Goal: Task Accomplishment & Management: Complete application form

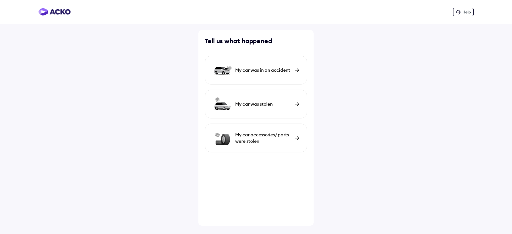
click at [258, 71] on div "My car was in an accident" at bounding box center [263, 70] width 57 height 6
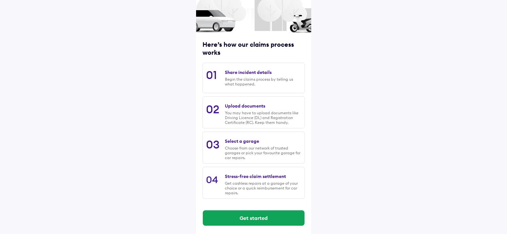
scroll to position [53, 0]
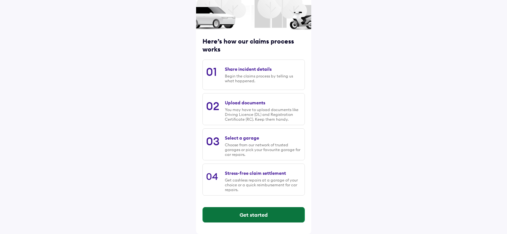
click at [264, 214] on button "Get started" at bounding box center [254, 214] width 102 height 15
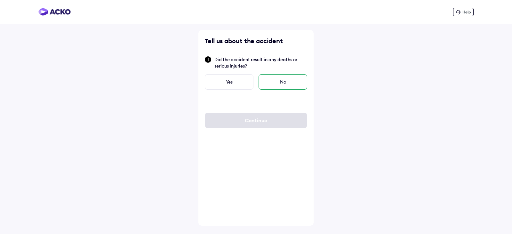
click at [283, 84] on div "No" at bounding box center [283, 81] width 49 height 15
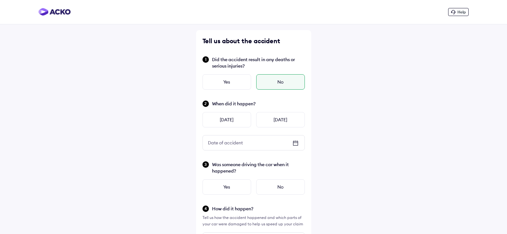
click at [296, 142] on icon at bounding box center [295, 143] width 5 height 4
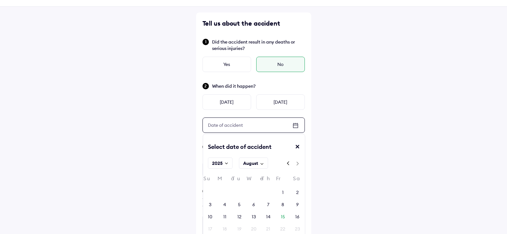
scroll to position [32, 0]
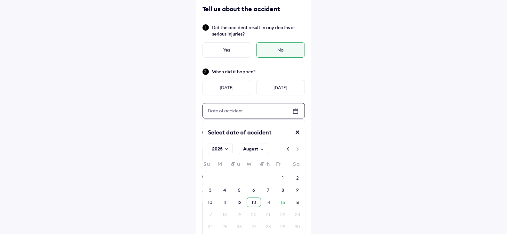
click at [254, 202] on div "13" at bounding box center [254, 202] width 4 height 6
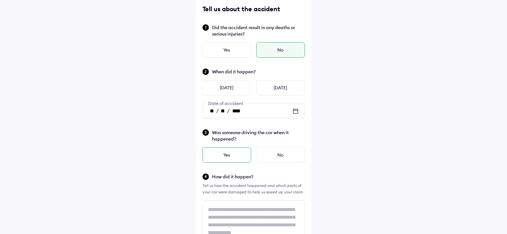
click at [240, 154] on div "Yes" at bounding box center [227, 154] width 49 height 15
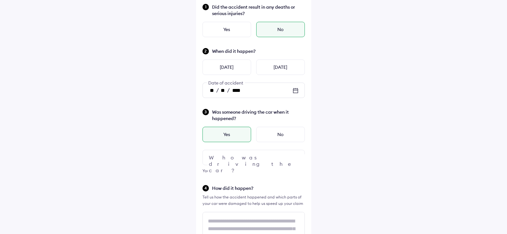
scroll to position [64, 0]
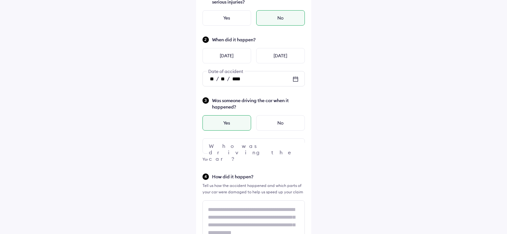
click at [269, 139] on div at bounding box center [254, 145] width 102 height 15
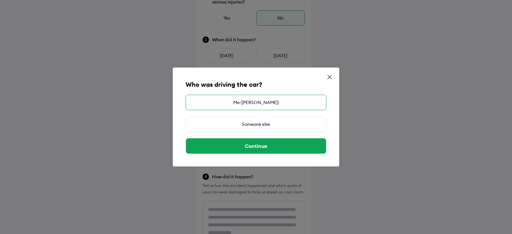
click at [305, 104] on div "Me ([PERSON_NAME])" at bounding box center [256, 102] width 141 height 15
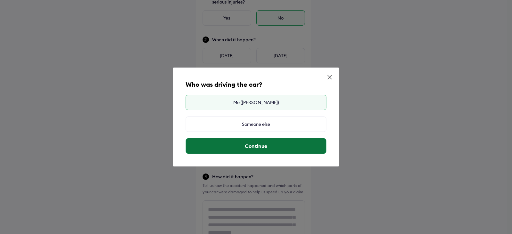
click at [293, 146] on button "Continue" at bounding box center [256, 145] width 140 height 15
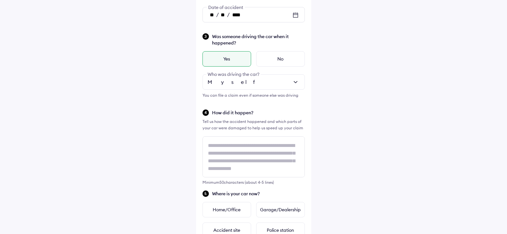
scroll to position [1, 0]
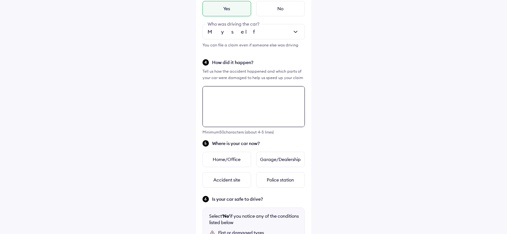
click at [275, 150] on div "Tell us about the accident Did the accident result in any deaths or serious inj…" at bounding box center [253, 111] width 115 height 519
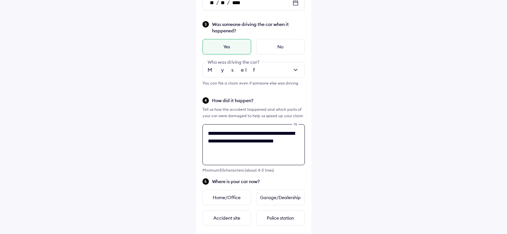
scroll to position [200, 0]
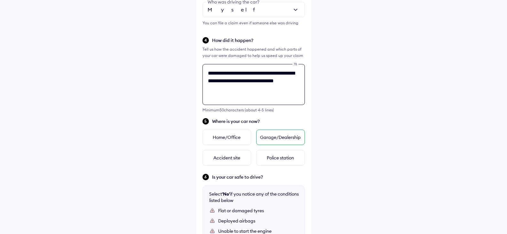
type textarea "**********"
click at [273, 135] on div "Garage/Dealership" at bounding box center [280, 137] width 49 height 15
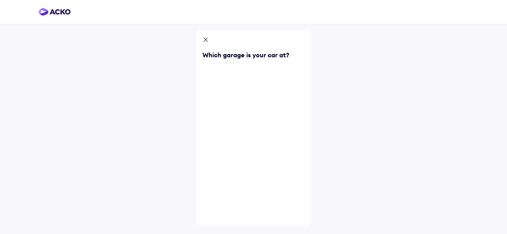
scroll to position [0, 0]
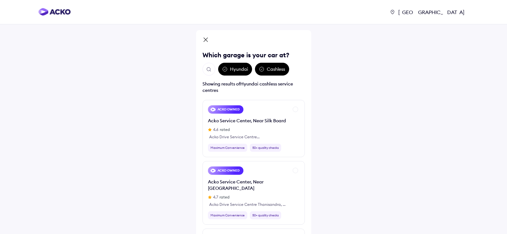
click at [239, 71] on div "Hyundai" at bounding box center [235, 69] width 34 height 13
click at [229, 67] on div "Hyundai" at bounding box center [235, 69] width 34 height 13
click at [208, 67] on img "Open search" at bounding box center [209, 70] width 6 height 6
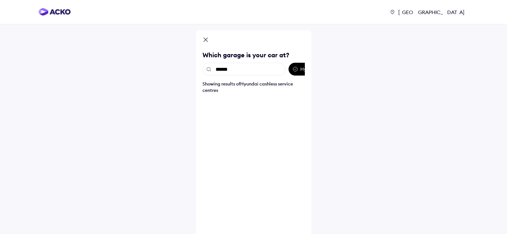
type input "*******"
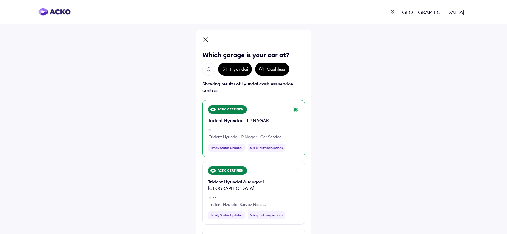
click at [268, 115] on div "ACKO CERTIFIED Trident Hyundai - J P NAGAR -- Trident Hyundai JP Nagar - Car Se…" at bounding box center [248, 128] width 81 height 46
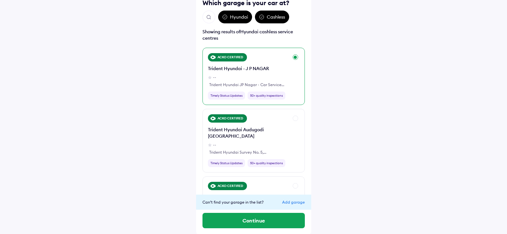
scroll to position [53, 0]
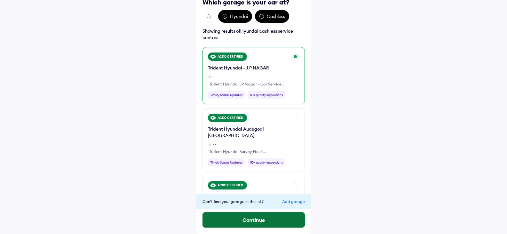
click at [264, 218] on button "Continue" at bounding box center [254, 219] width 102 height 15
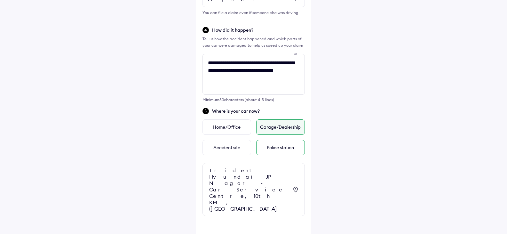
scroll to position [235, 0]
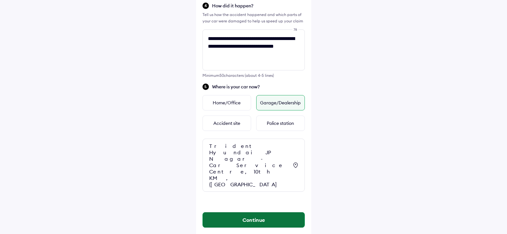
click at [272, 212] on button "Continue" at bounding box center [254, 219] width 102 height 15
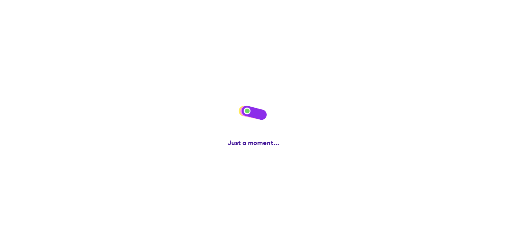
scroll to position [0, 0]
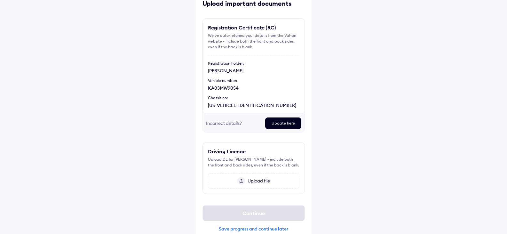
scroll to position [47, 0]
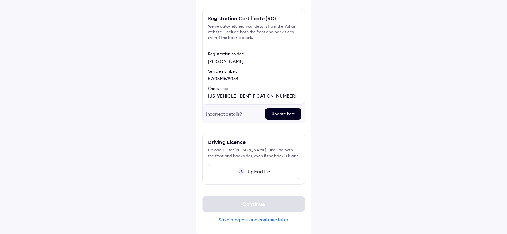
click at [256, 222] on div "Save progress and continue later" at bounding box center [254, 220] width 102 height 6
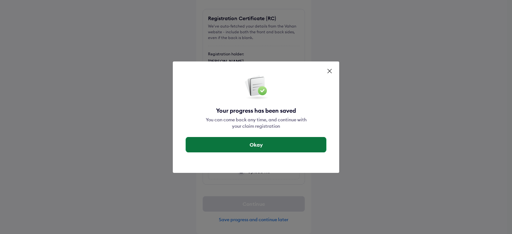
click at [260, 140] on button "Okay" at bounding box center [256, 144] width 140 height 15
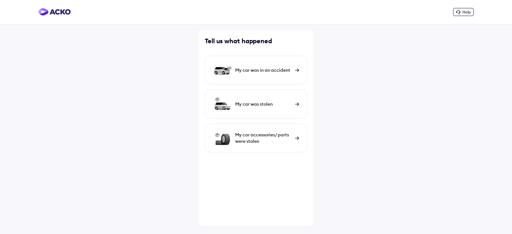
click at [271, 81] on div "My car was in an accident" at bounding box center [256, 70] width 102 height 29
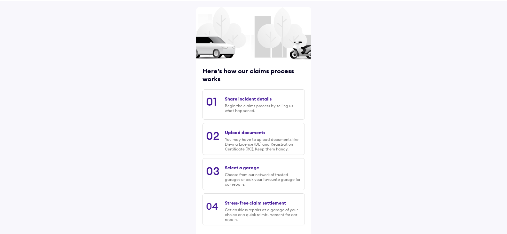
scroll to position [53, 0]
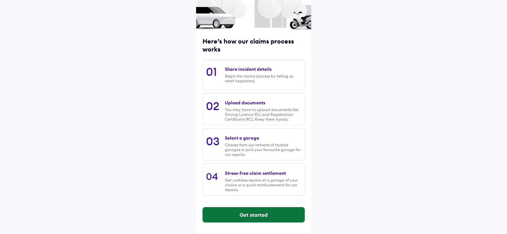
click at [246, 211] on button "Get started" at bounding box center [254, 214] width 102 height 15
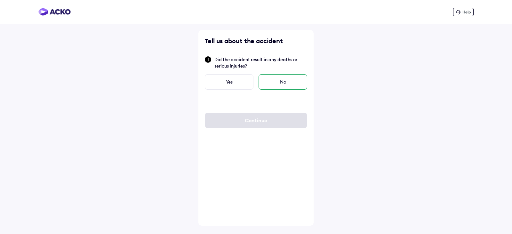
click at [266, 82] on div "No" at bounding box center [283, 81] width 49 height 15
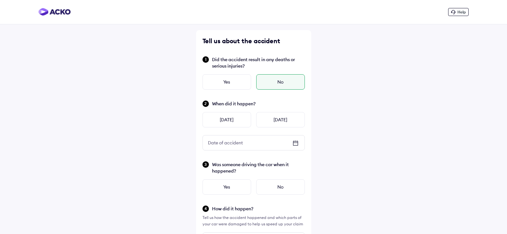
click at [256, 143] on div "Date of accident" at bounding box center [254, 142] width 102 height 15
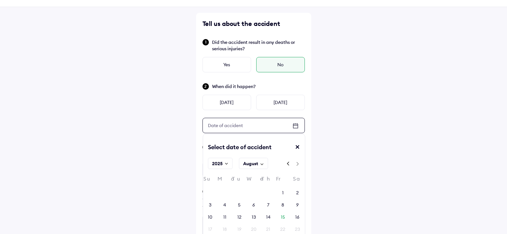
scroll to position [96, 0]
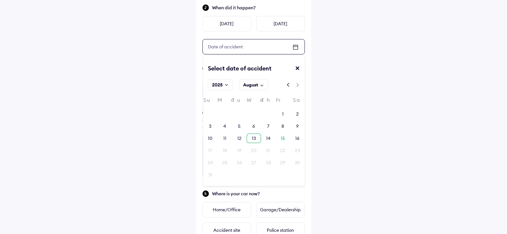
click at [251, 138] on div "13" at bounding box center [254, 139] width 14 height 10
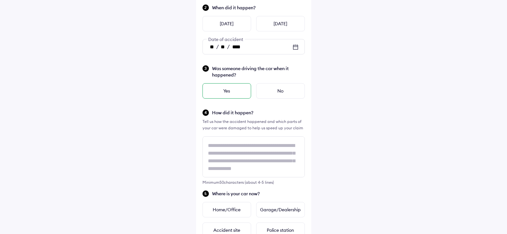
click at [230, 94] on div "Yes" at bounding box center [227, 90] width 49 height 15
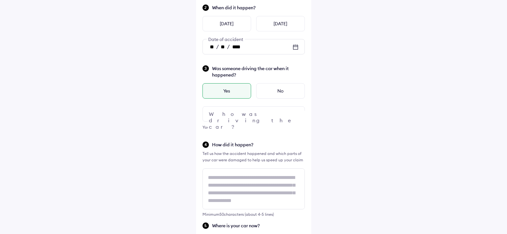
click at [278, 111] on div at bounding box center [254, 113] width 102 height 15
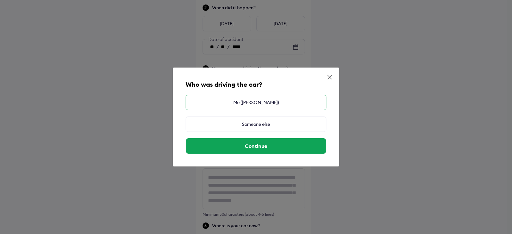
click at [288, 103] on div "Me ([PERSON_NAME])" at bounding box center [256, 102] width 141 height 15
click at [264, 104] on div "Me ([PERSON_NAME])" at bounding box center [256, 102] width 141 height 15
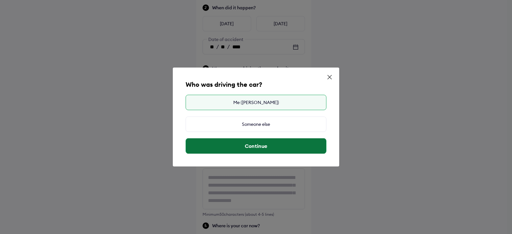
click at [261, 148] on button "Continue" at bounding box center [256, 145] width 140 height 15
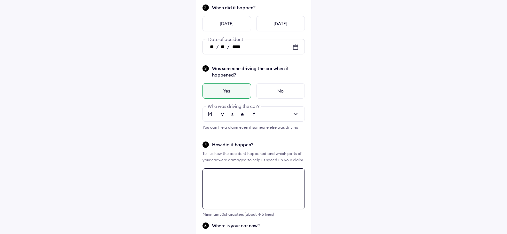
click at [236, 190] on div "Minimum 50 characters (about 4-5 lines)" at bounding box center [254, 192] width 102 height 48
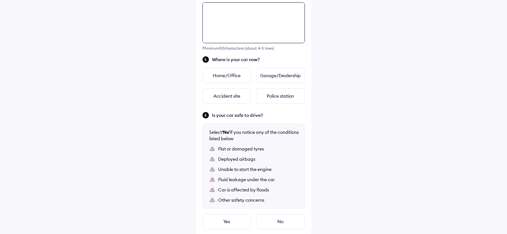
scroll to position [264, 0]
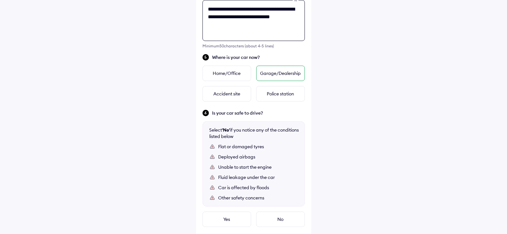
type textarea "**********"
click at [272, 77] on div "Garage/Dealership" at bounding box center [280, 73] width 49 height 15
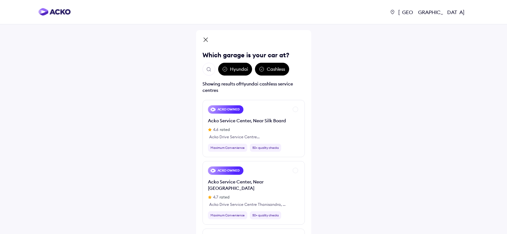
scroll to position [64, 0]
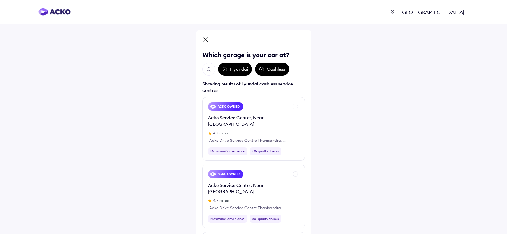
click at [203, 68] on button "Open search" at bounding box center [209, 69] width 13 height 13
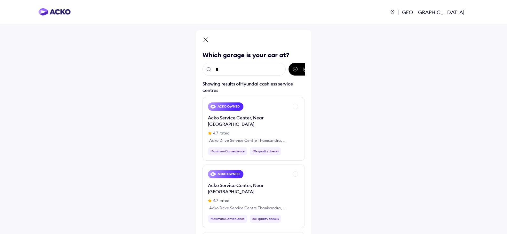
scroll to position [0, 0]
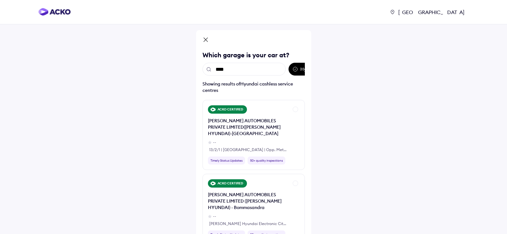
type input "*****"
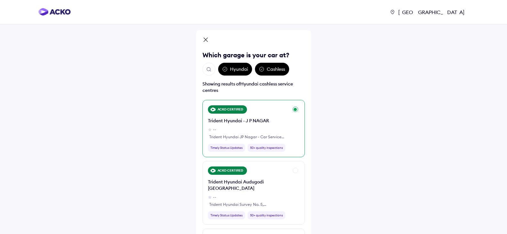
click at [269, 136] on div "Trident Hyundai JP Nagar - Car Service Centre, 10th KM, ([GEOGRAPHIC_DATA]" at bounding box center [248, 137] width 78 height 6
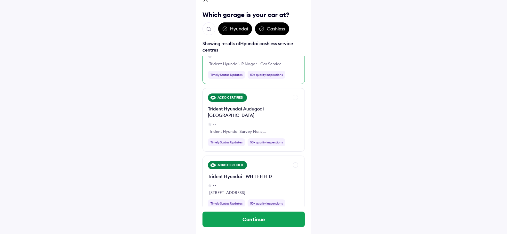
scroll to position [45, 0]
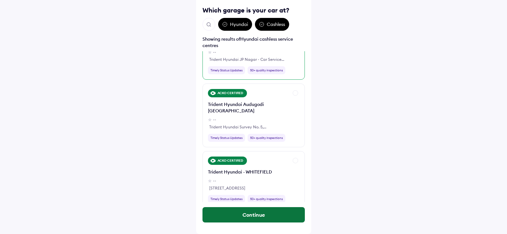
click at [263, 212] on button "Continue" at bounding box center [254, 214] width 102 height 15
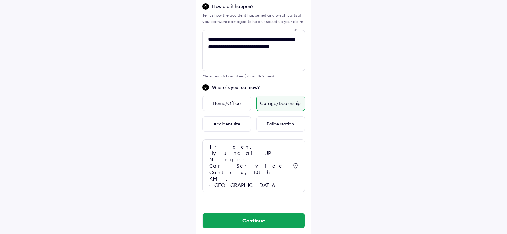
scroll to position [235, 0]
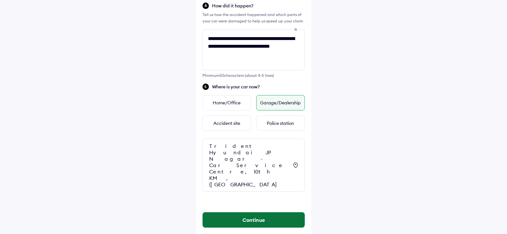
click at [271, 212] on button "Continue" at bounding box center [254, 219] width 102 height 15
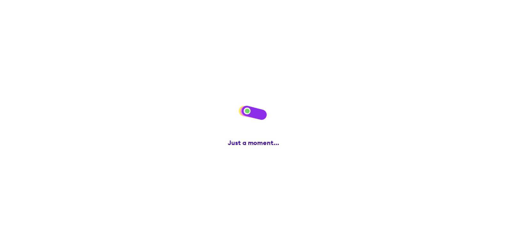
scroll to position [0, 0]
